Goal: Task Accomplishment & Management: Manage account settings

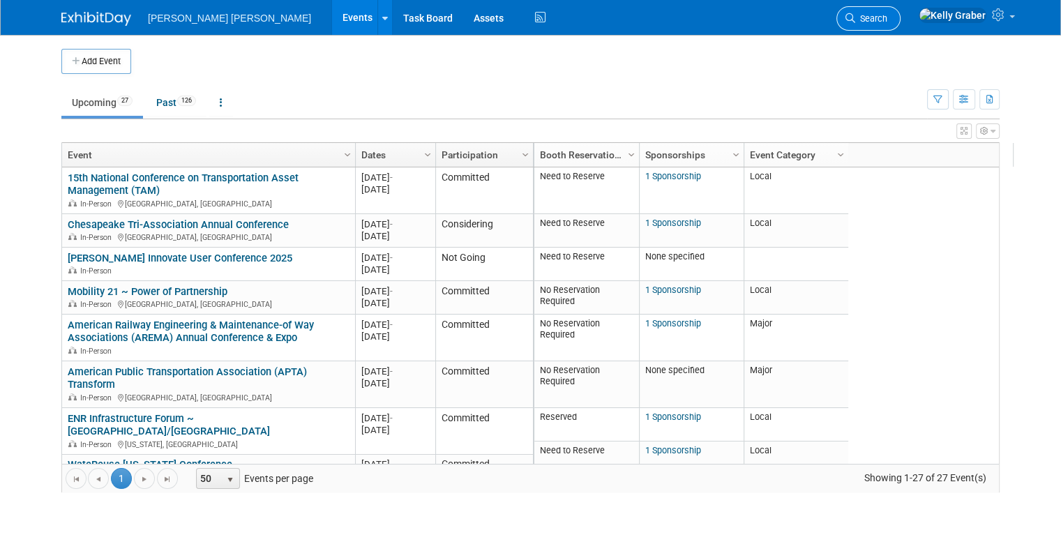
click at [887, 21] on span "Search" at bounding box center [871, 18] width 32 height 10
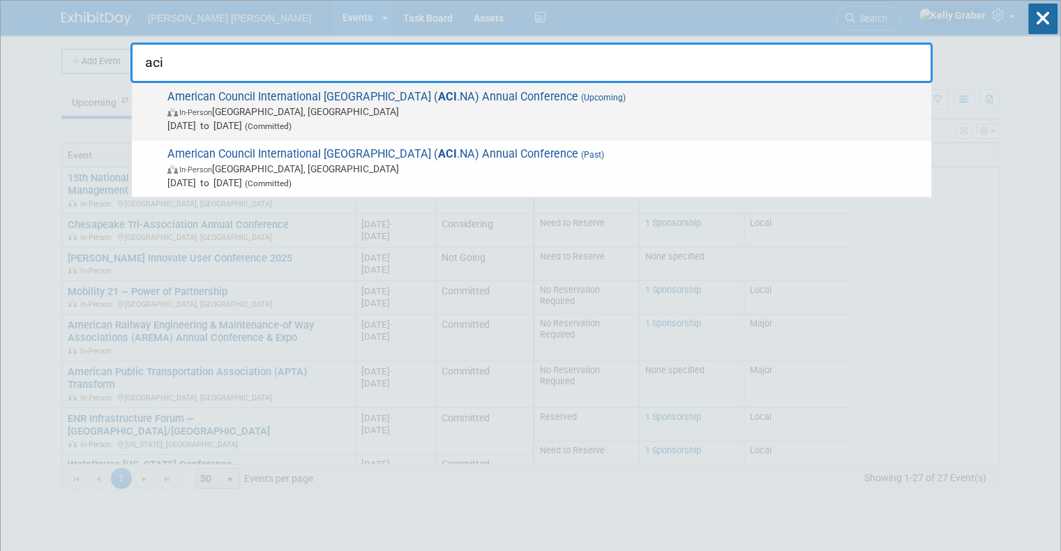
type input "aci"
click at [313, 102] on span "American Council International [GEOGRAPHIC_DATA] ( ACI .NA) Annual Conference (…" at bounding box center [543, 111] width 761 height 43
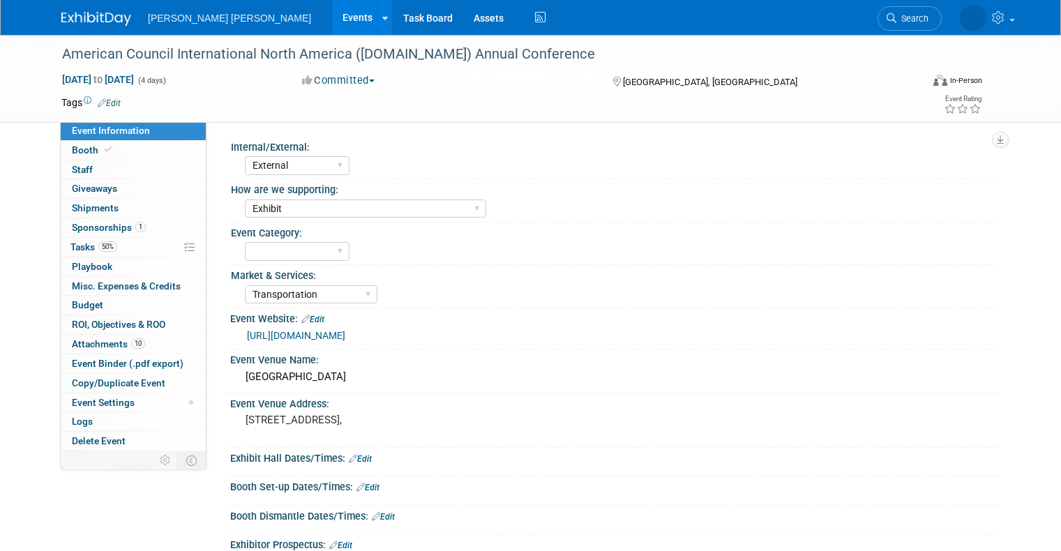
select select "External"
select select "Exhibit"
select select "Transportation"
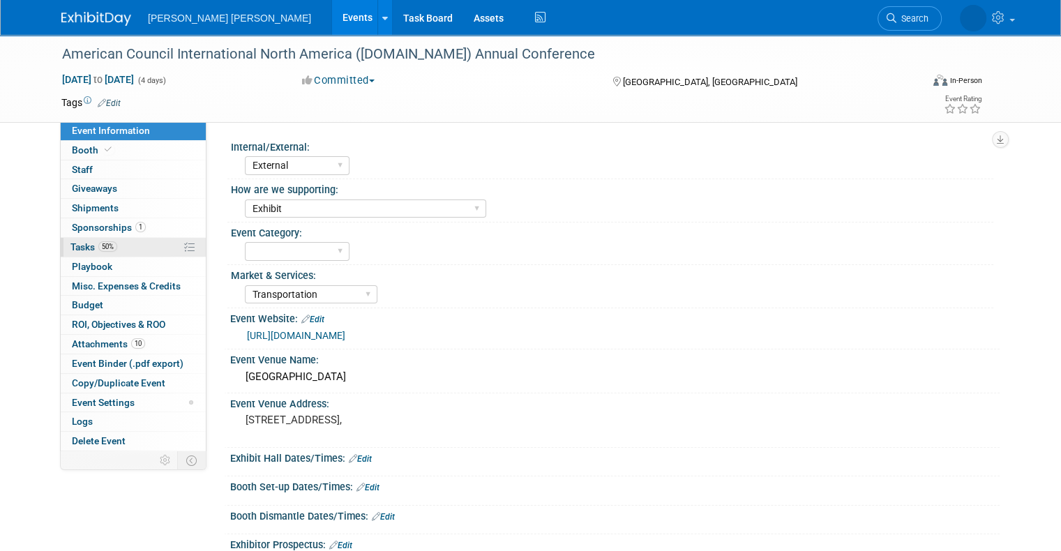
click at [102, 243] on span "50%" at bounding box center [107, 246] width 19 height 10
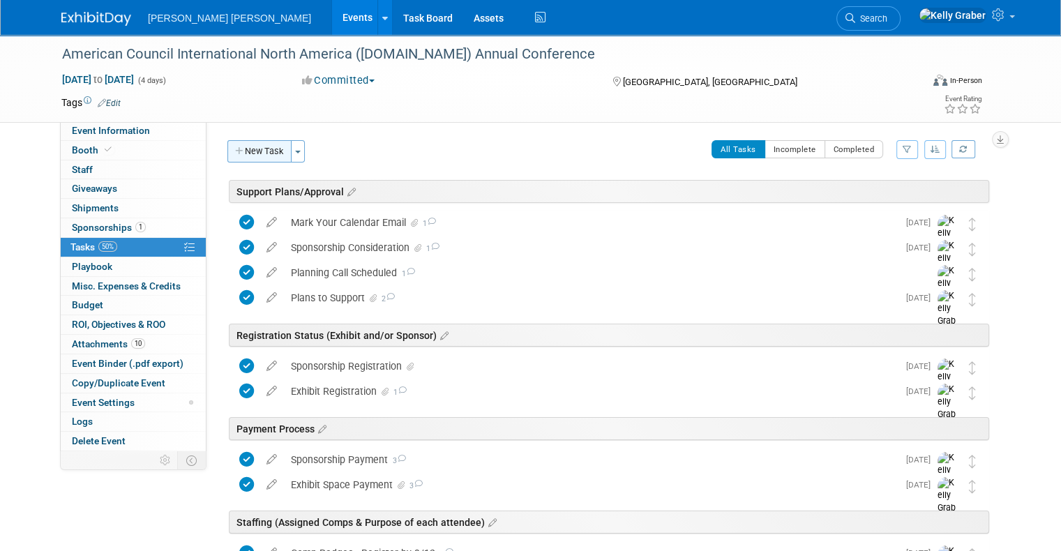
click at [248, 147] on button "New Task" at bounding box center [259, 151] width 64 height 22
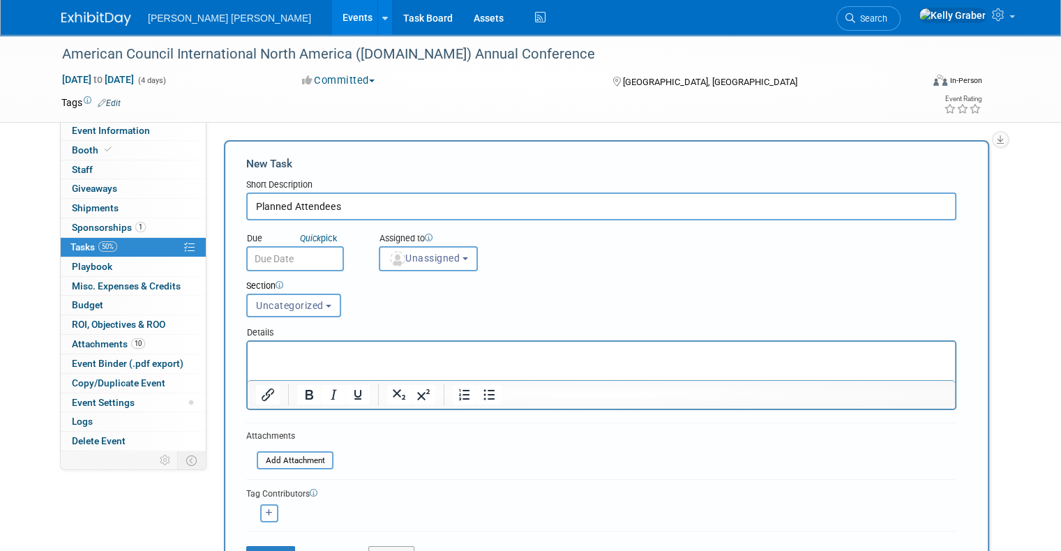
type input "Planned Attendees"
click at [299, 262] on input "text" at bounding box center [295, 258] width 98 height 25
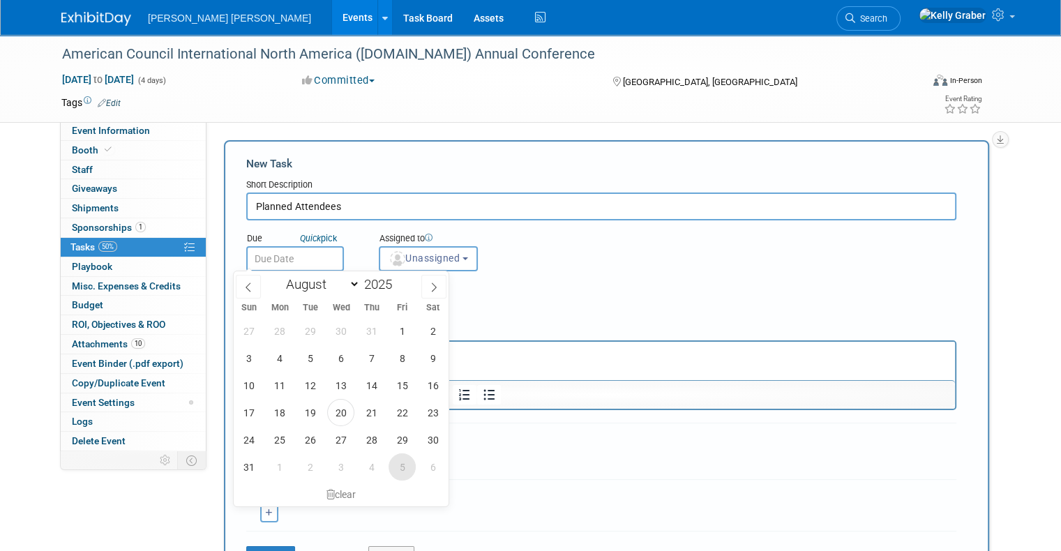
click at [405, 463] on span "5" at bounding box center [402, 466] width 27 height 27
type input "Sep 5, 2025"
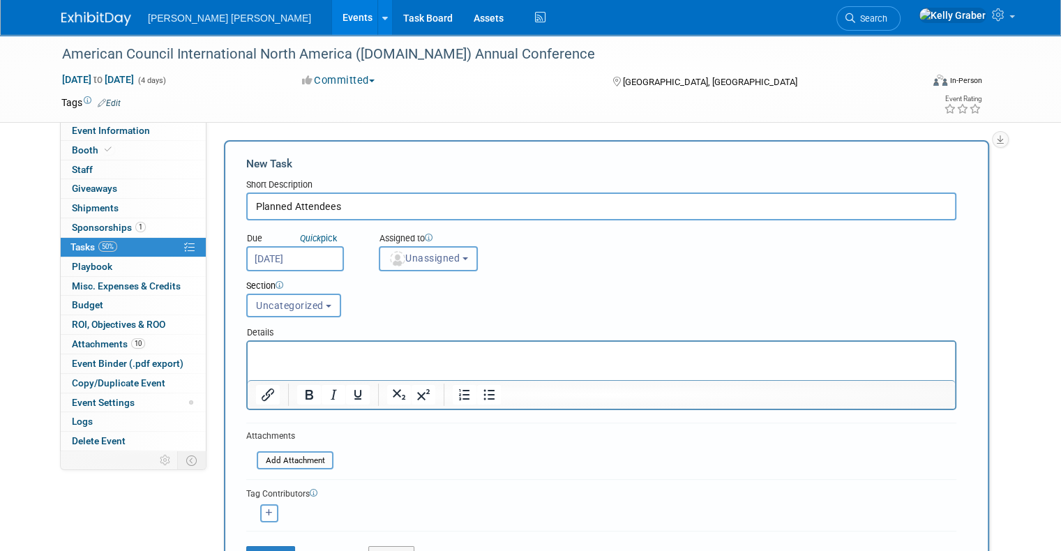
click at [413, 257] on span "Unassigned" at bounding box center [424, 258] width 71 height 11
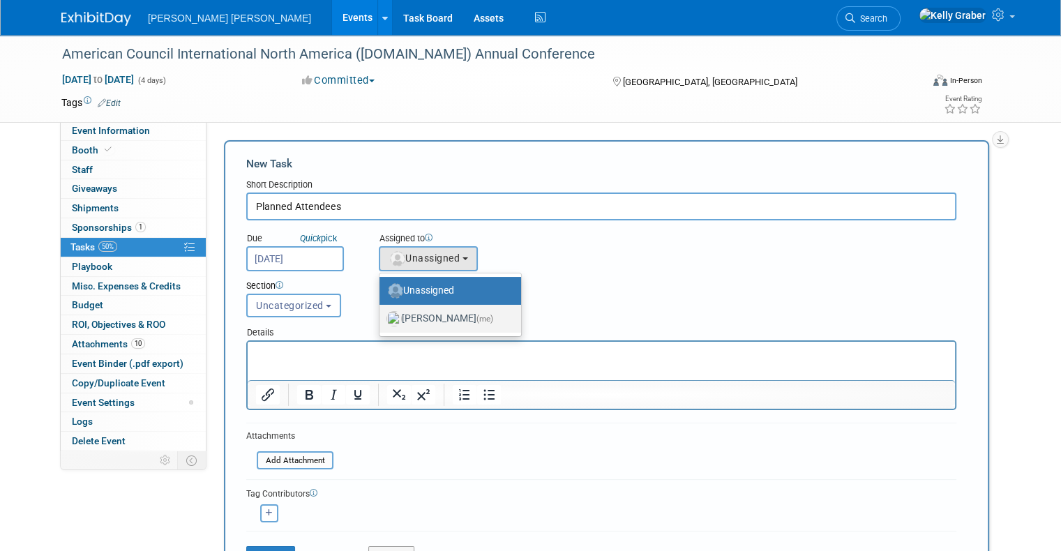
click at [416, 313] on label "Kelly Graber (me)" at bounding box center [446, 319] width 121 height 22
click at [382, 313] on input "Kelly Graber (me)" at bounding box center [377, 317] width 9 height 9
select select "ec37184c-c01f-4f21-939d-fe7fd02e2e7e"
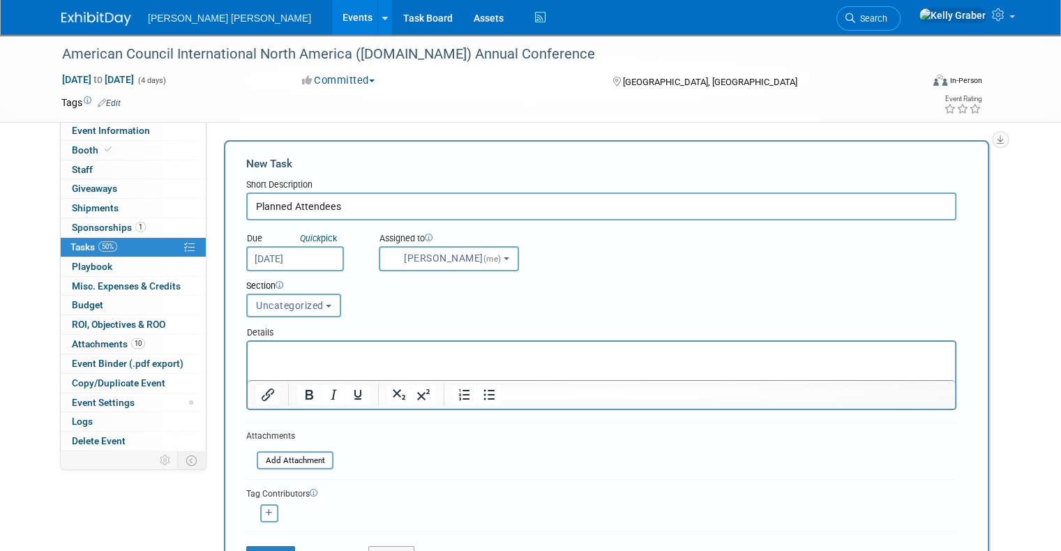
click at [283, 308] on span "Uncategorized" at bounding box center [290, 305] width 68 height 11
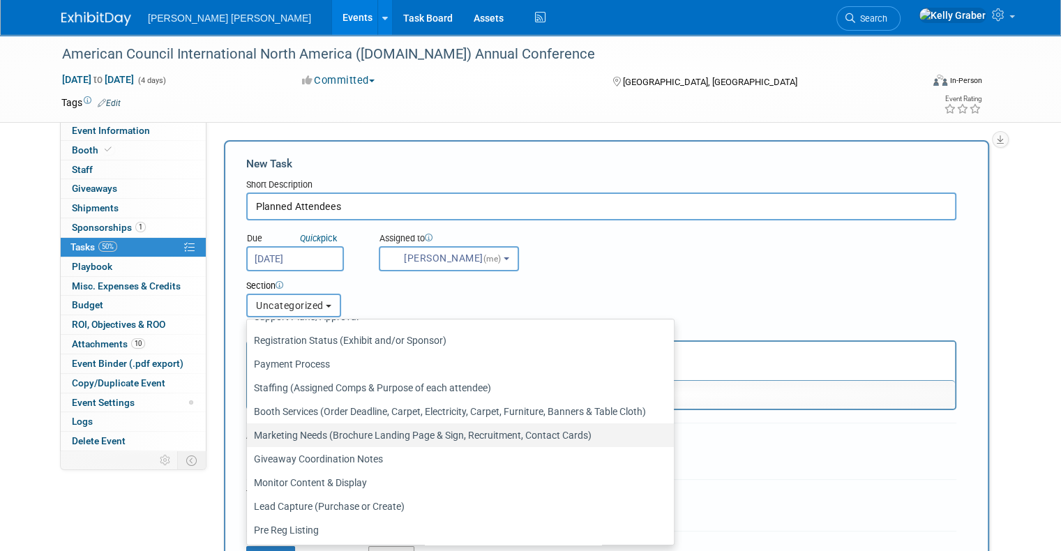
scroll to position [66, 0]
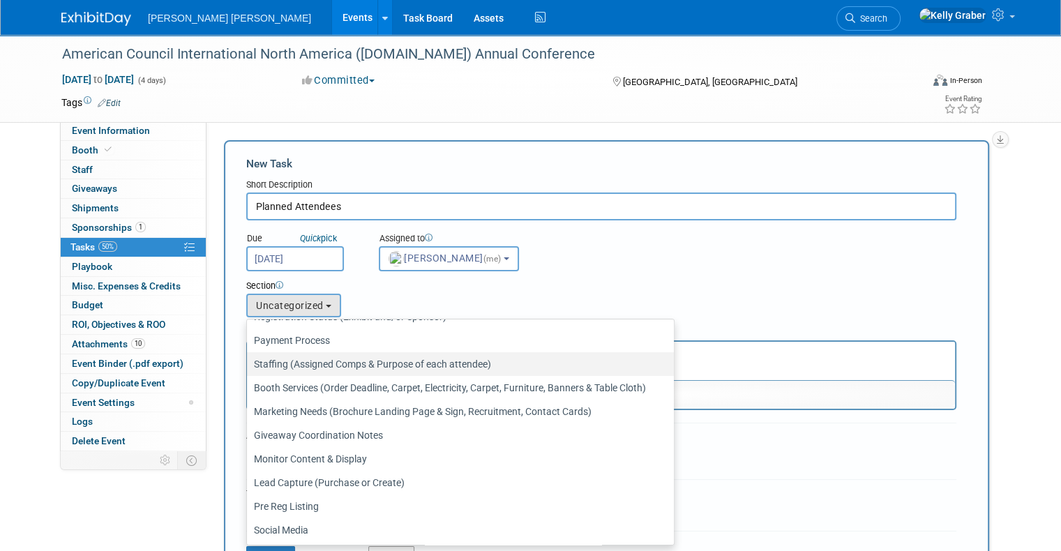
click at [292, 364] on label "Staffing (Assigned Comps & Purpose of each attendee)" at bounding box center [457, 364] width 406 height 18
click at [249, 364] on input "Staffing (Assigned Comps & Purpose of each attendee)" at bounding box center [244, 364] width 9 height 9
select select "11256253"
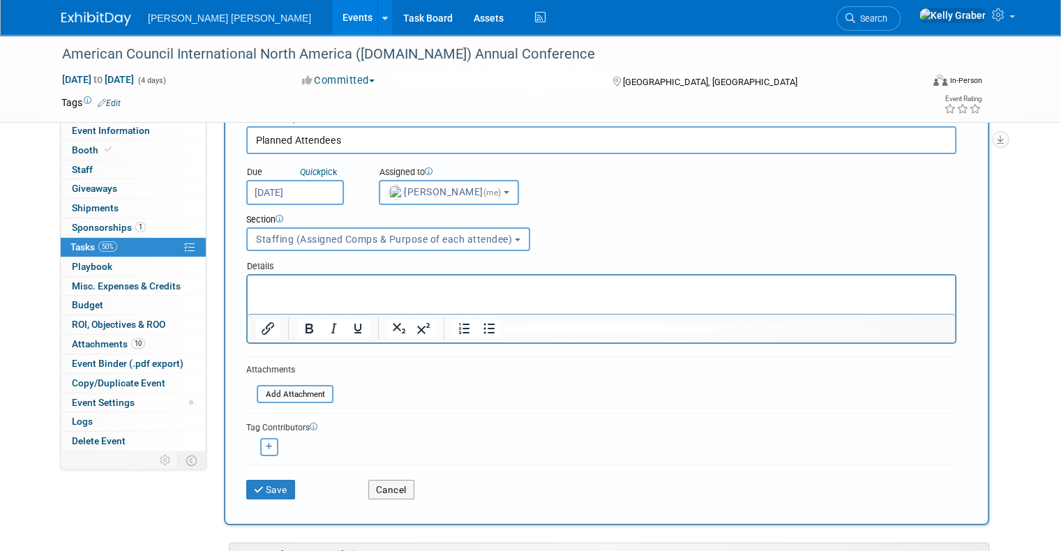
scroll to position [70, 0]
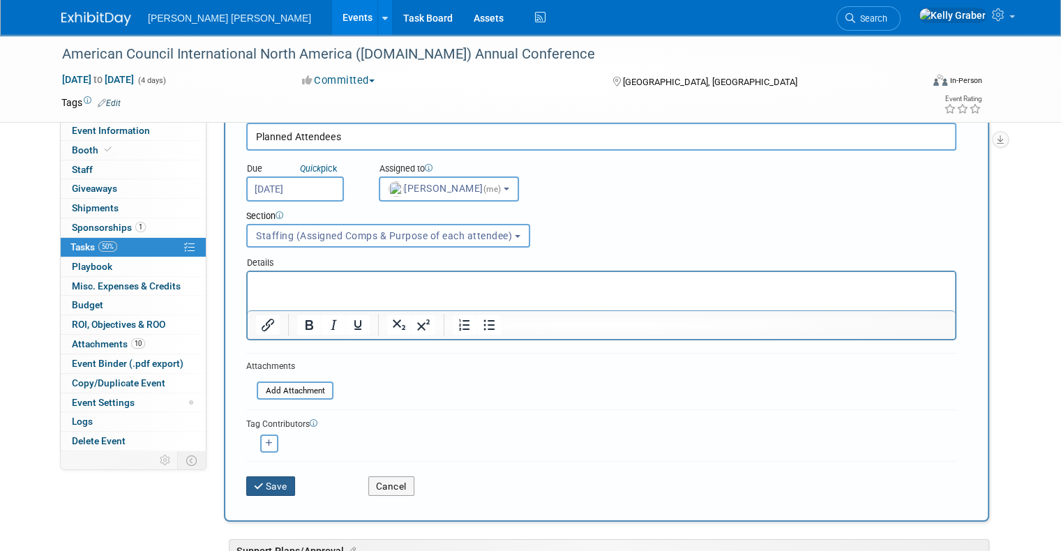
click at [259, 484] on button "Save" at bounding box center [270, 486] width 49 height 20
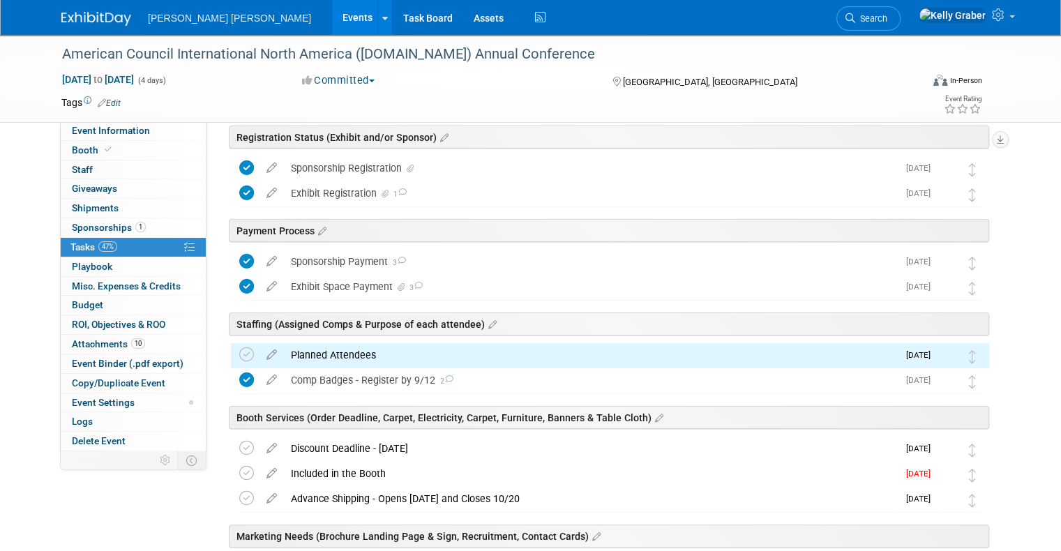
scroll to position [209, 0]
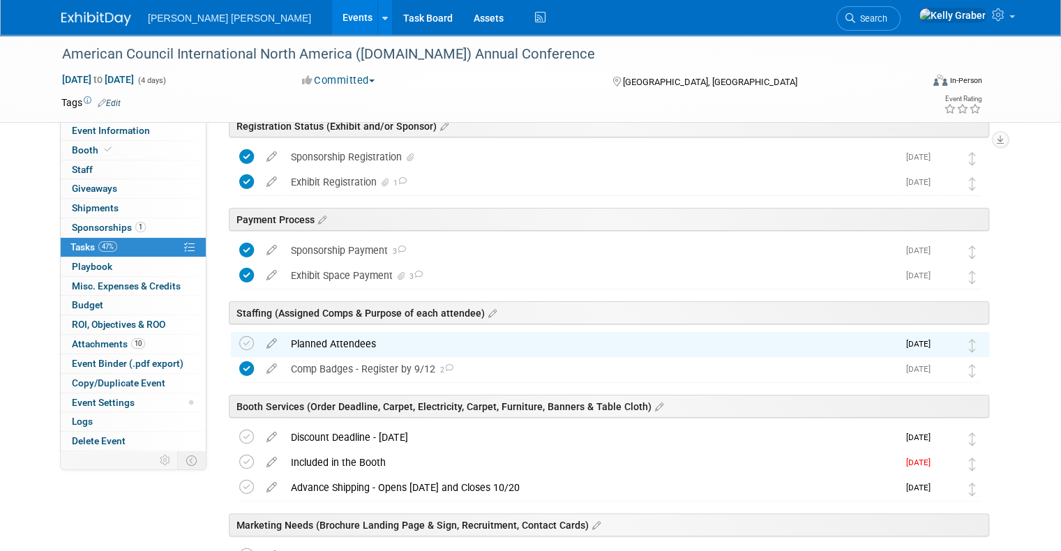
click at [331, 343] on div "Planned Attendees" at bounding box center [591, 344] width 614 height 24
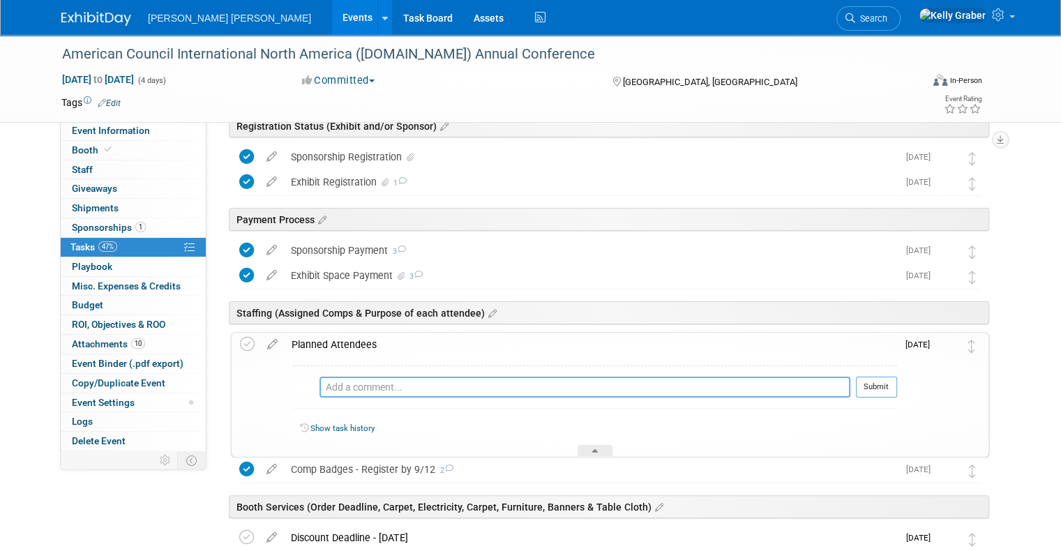
click at [352, 391] on textarea at bounding box center [585, 387] width 531 height 21
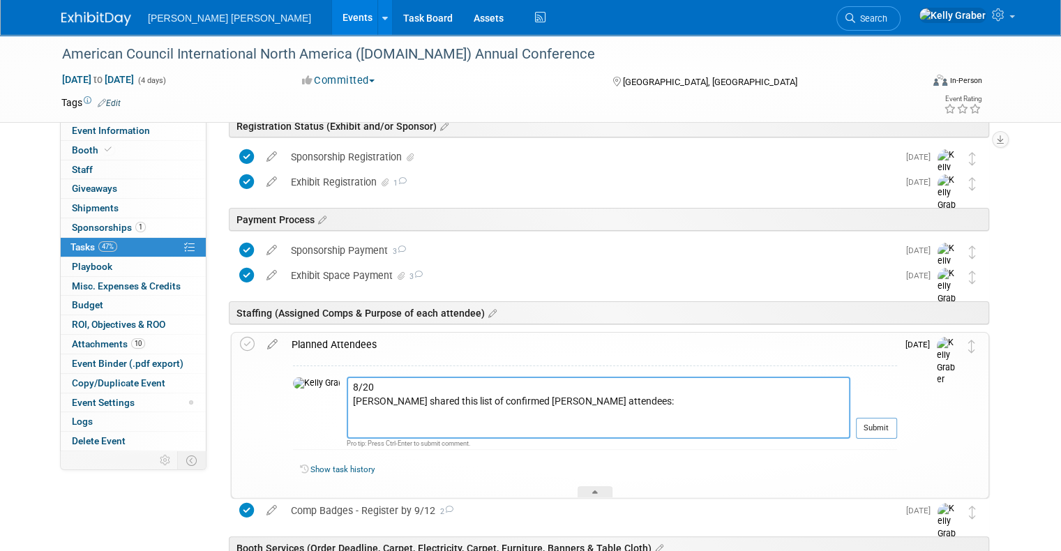
paste textarea "- EUNA Attendees – list confirmed; they are covering their own costs o Graham B…"
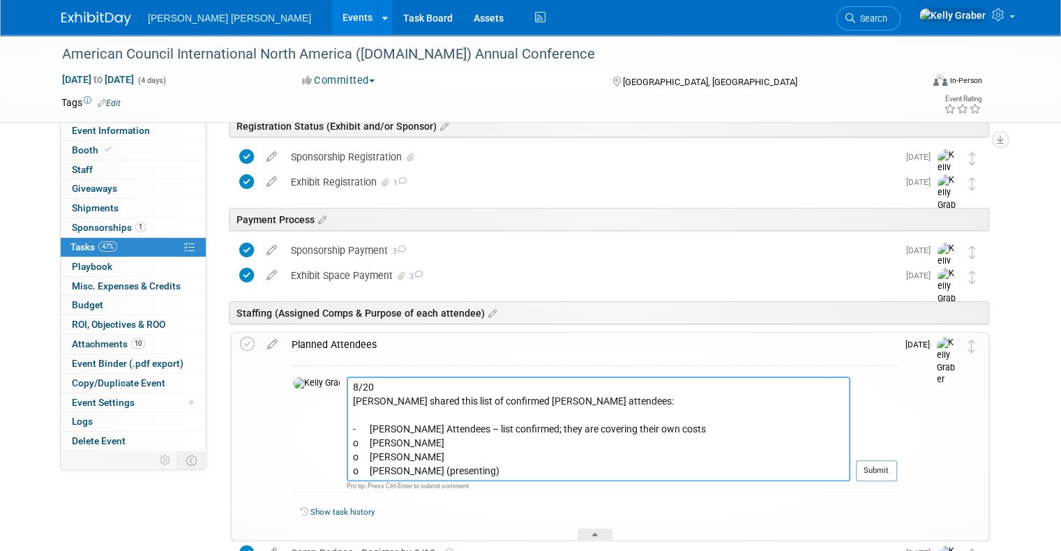
drag, startPoint x: 572, startPoint y: 433, endPoint x: 290, endPoint y: 413, distance: 282.6
click at [293, 413] on tr "8/20 Ali shared this list of confirmed EUNA attendees: - EUNA Attendees – list …" at bounding box center [595, 435] width 604 height 116
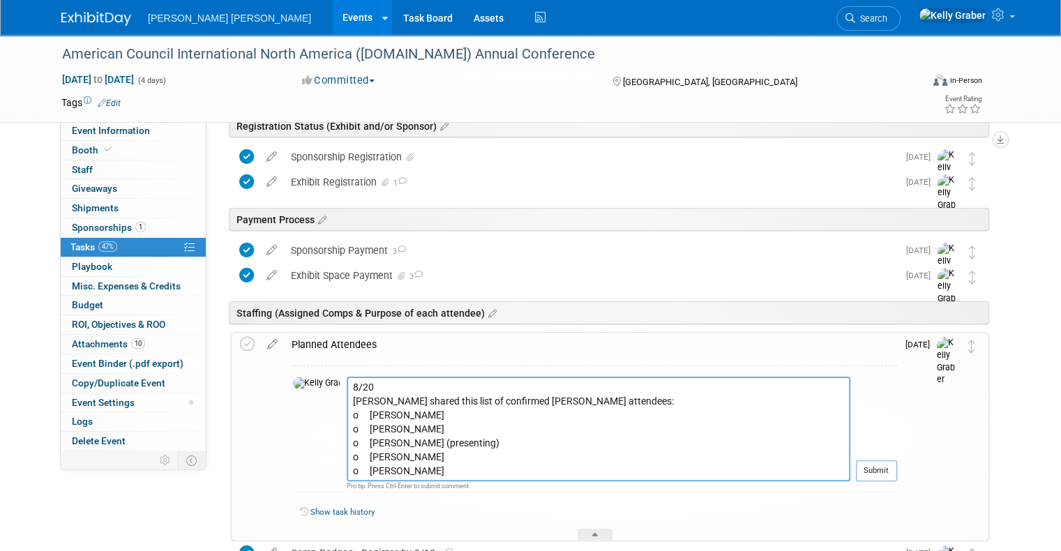
scroll to position [0, 0]
click at [490, 467] on textarea "8/20 Ali shared this list of confirmed EUNA attendees: o Graham Bolton o Chris …" at bounding box center [599, 429] width 504 height 105
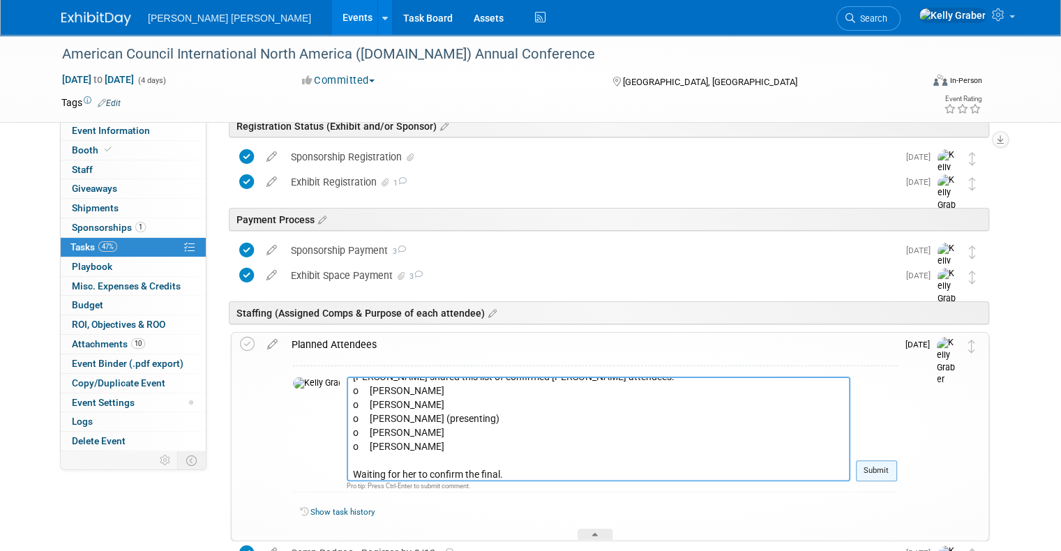
type textarea "8/20 Ali shared this list of confirmed EUNA attendees: o Graham Bolton o Chris …"
click at [897, 472] on button "Submit" at bounding box center [876, 470] width 41 height 21
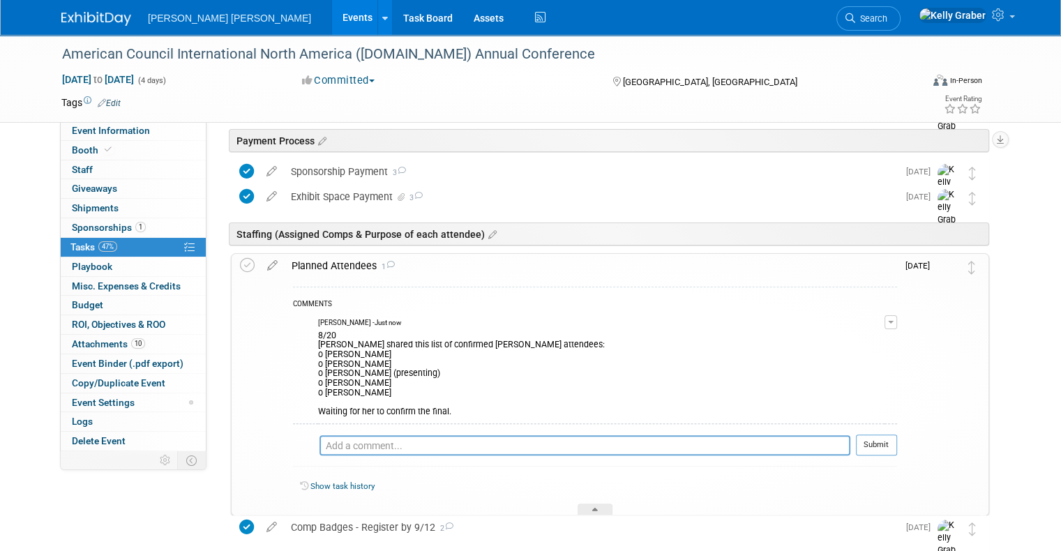
scroll to position [349, 0]
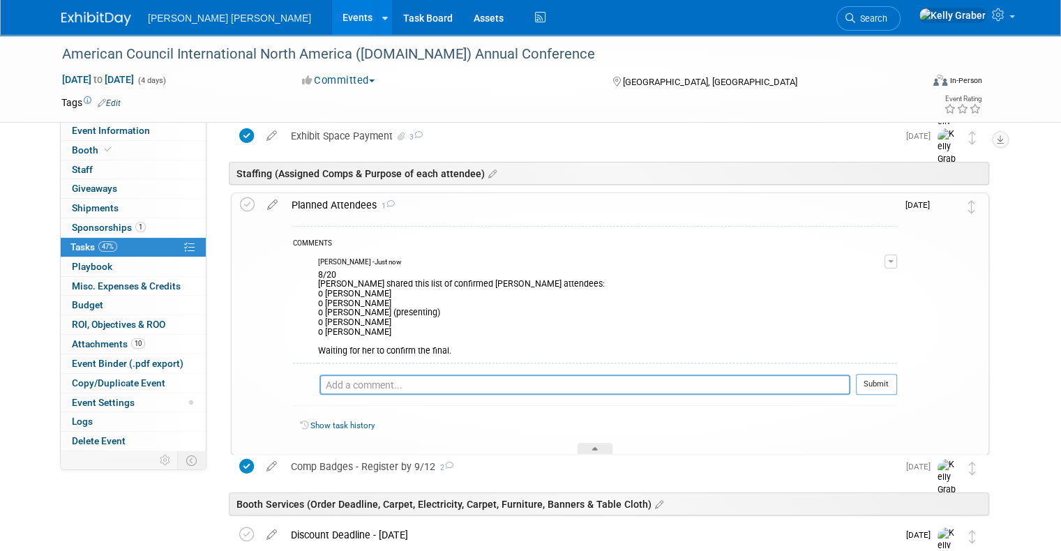
click at [440, 352] on div "8/20 Ali shared this list of confirmed EUNA attendees: o Graham Bolton o Chris …" at bounding box center [601, 311] width 566 height 89
click at [897, 255] on button "button" at bounding box center [891, 262] width 13 height 14
click at [843, 285] on link "Edit Comment" at bounding box center [841, 282] width 110 height 20
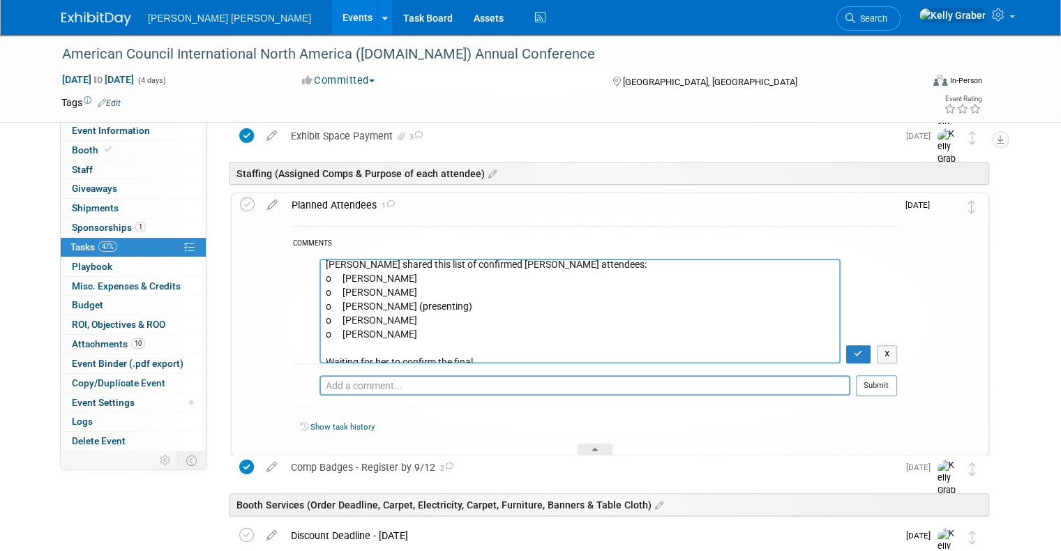
scroll to position [27, 0]
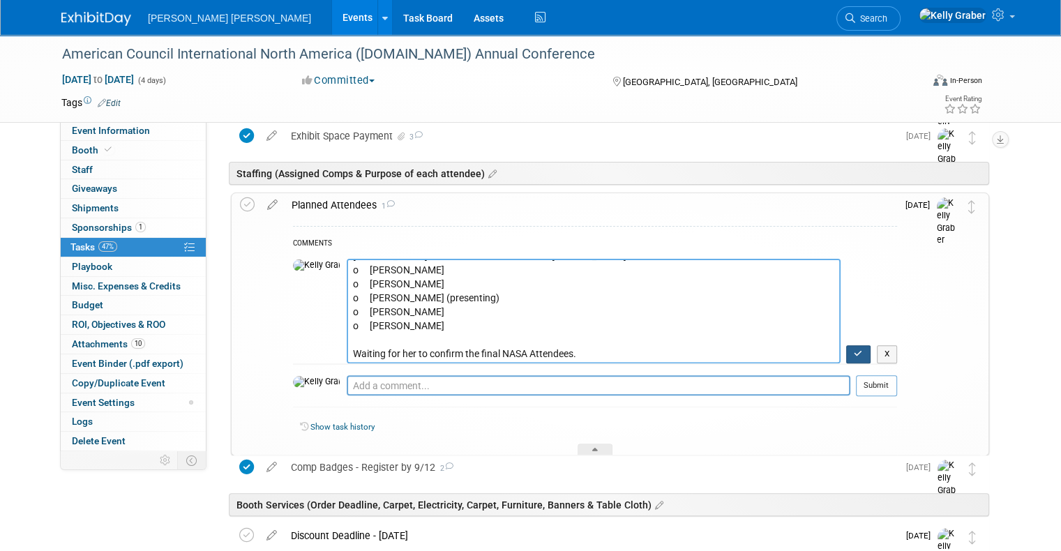
type textarea "8/20 Ali shared this list of confirmed EUNA attendees: o Graham Bolton o Chris …"
click at [863, 356] on icon "button" at bounding box center [858, 354] width 9 height 8
